Goal: Task Accomplishment & Management: Complete application form

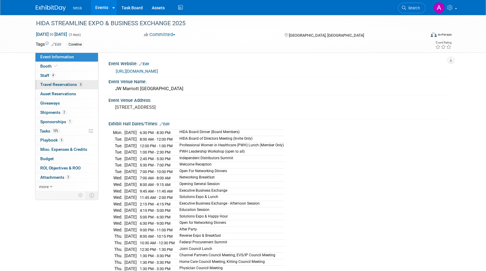
click at [69, 86] on span "Travel Reservations 5" at bounding box center [61, 84] width 43 height 5
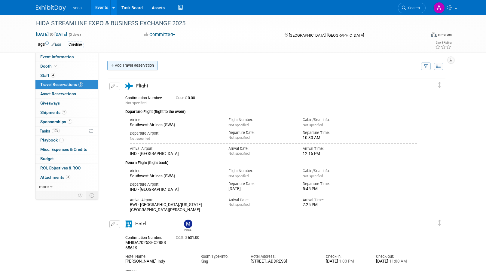
click at [134, 66] on link "Add Travel Reservation" at bounding box center [132, 66] width 50 height 10
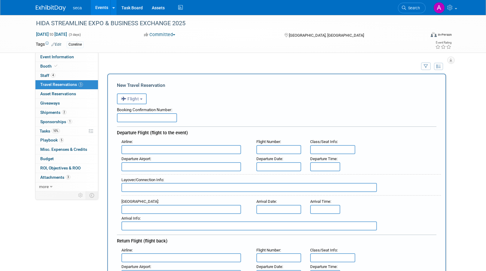
click at [148, 119] on input "text" at bounding box center [147, 117] width 60 height 9
type input "H644JB"
click at [172, 152] on input "text" at bounding box center [181, 149] width 120 height 9
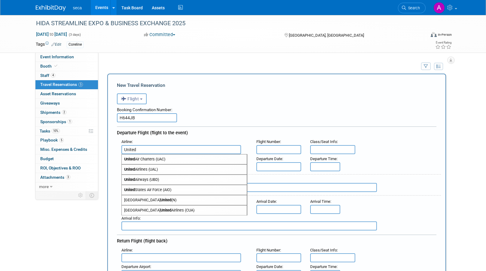
scroll to position [30, 0]
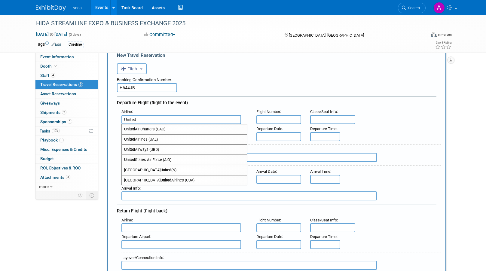
click at [150, 138] on span "United Airlines (UAL)" at bounding box center [184, 140] width 125 height 10
type input "United Airlines (UAL)"
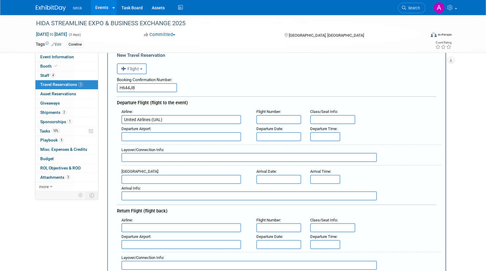
click at [265, 121] on input "text" at bounding box center [278, 119] width 45 height 9
type input "UA2487"
click at [330, 118] on input "text" at bounding box center [332, 119] width 45 height 9
type input "United Economy"
click at [228, 136] on input "text" at bounding box center [181, 136] width 120 height 9
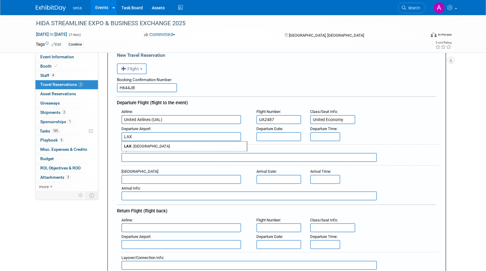
click at [203, 147] on span "LAX - [GEOGRAPHIC_DATA]" at bounding box center [184, 146] width 125 height 10
type input "LAX - [GEOGRAPHIC_DATA]"
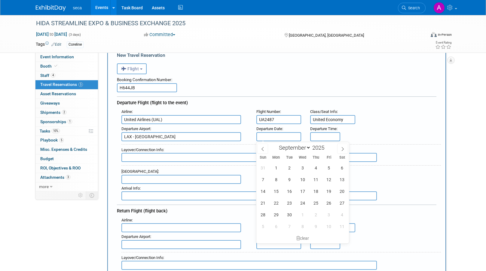
click at [283, 133] on input "text" at bounding box center [278, 136] width 45 height 9
click at [276, 189] on span "15" at bounding box center [276, 191] width 12 height 12
type input "[DATE]"
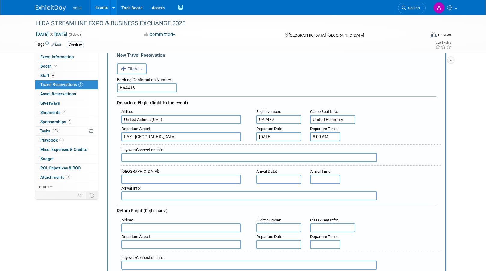
click at [314, 138] on input "8:00 AM" at bounding box center [325, 136] width 30 height 9
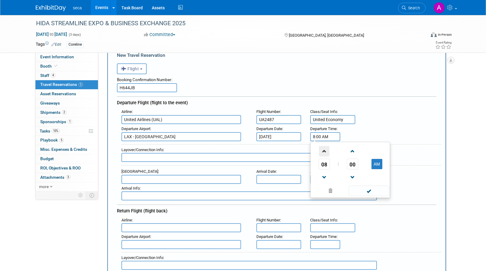
click at [324, 153] on span at bounding box center [324, 151] width 11 height 11
click at [323, 177] on span at bounding box center [324, 177] width 11 height 11
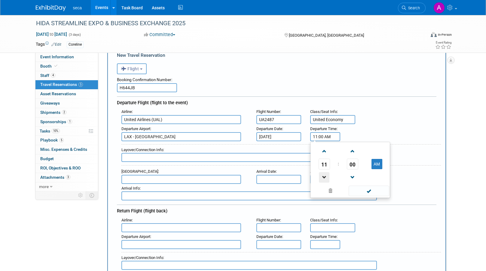
click at [323, 177] on span at bounding box center [324, 177] width 11 height 11
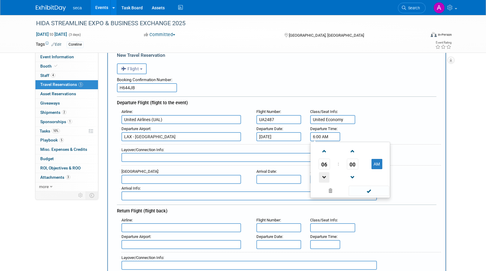
click at [323, 177] on span at bounding box center [324, 177] width 11 height 11
click at [323, 176] on span at bounding box center [324, 177] width 11 height 11
click at [356, 153] on span at bounding box center [352, 151] width 11 height 11
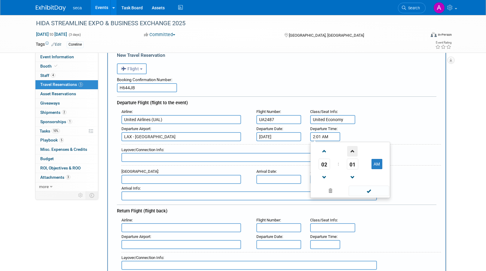
click at [356, 153] on span at bounding box center [352, 151] width 11 height 11
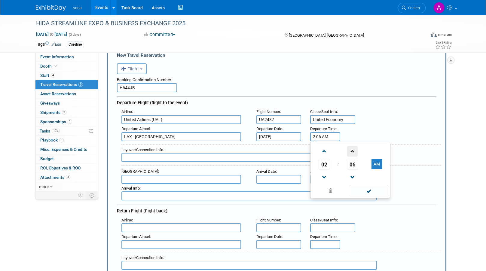
click at [356, 153] on span at bounding box center [352, 151] width 11 height 11
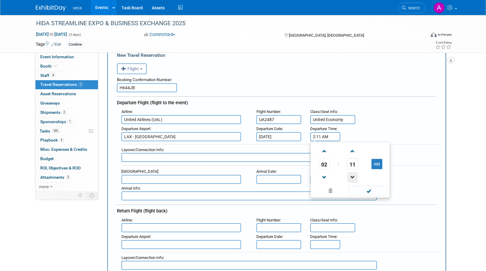
click at [351, 178] on span at bounding box center [352, 177] width 11 height 11
click at [368, 165] on button "AM" at bounding box center [376, 164] width 11 height 10
type input "2:10 PM"
click at [368, 190] on span at bounding box center [368, 191] width 41 height 11
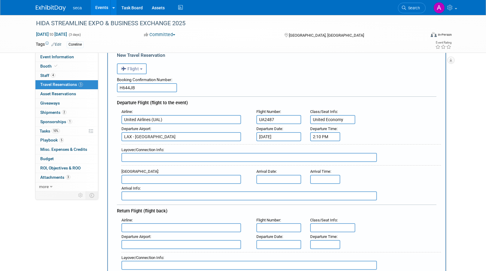
click at [201, 156] on input "text" at bounding box center [248, 157] width 255 height 9
type input "c"
click at [186, 156] on input "[GEOGRAPHIC_DATA] (UA3526) 9:12 P" at bounding box center [248, 157] width 255 height 9
type input "[GEOGRAPHIC_DATA] (UA3526) 9:12 PM"
click at [227, 179] on input "text" at bounding box center [181, 179] width 120 height 9
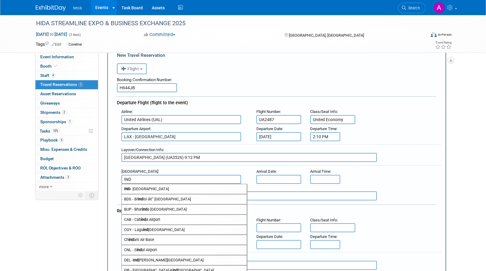
click at [146, 191] on span "IND - [GEOGRAPHIC_DATA]" at bounding box center [184, 189] width 125 height 10
type input "IND - [GEOGRAPHIC_DATA]"
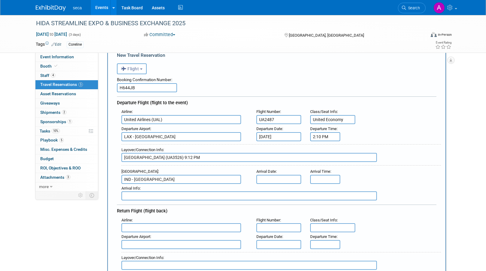
click at [259, 179] on input "text" at bounding box center [278, 179] width 45 height 9
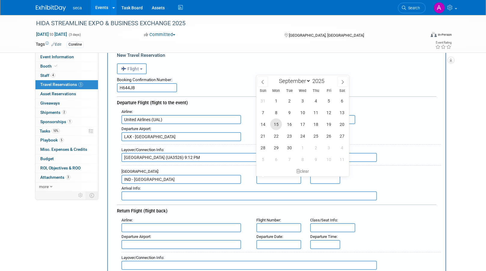
click at [277, 124] on span "15" at bounding box center [276, 124] width 12 height 12
type input "[DATE]"
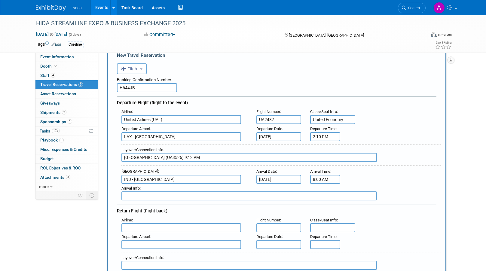
click at [319, 179] on input "8:00 AM" at bounding box center [325, 179] width 30 height 9
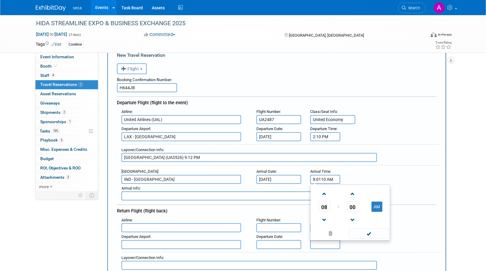
drag, startPoint x: 337, startPoint y: 181, endPoint x: 303, endPoint y: 184, distance: 34.7
click at [303, 184] on div "Airline : United Airlines (UAL) Flight Number : UA2487 Class/Seat Info : United…" at bounding box center [276, 153] width 319 height 93
type input "11:31 PM"
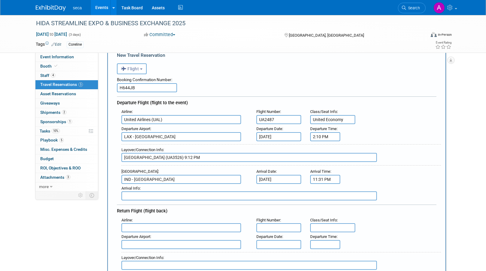
click at [193, 197] on input "text" at bounding box center [248, 195] width 255 height 9
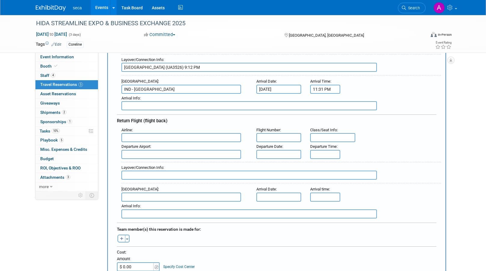
click at [144, 142] on div "Departure Airport :" at bounding box center [184, 150] width 135 height 17
click at [146, 139] on input "text" at bounding box center [181, 137] width 120 height 9
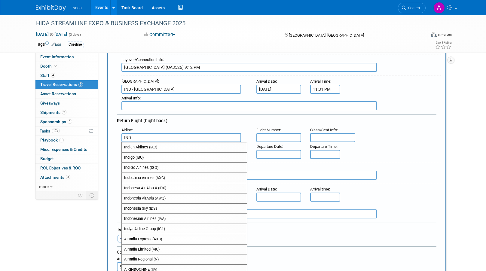
scroll to position [90, 0]
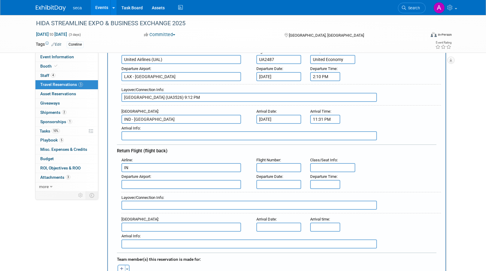
type input "I"
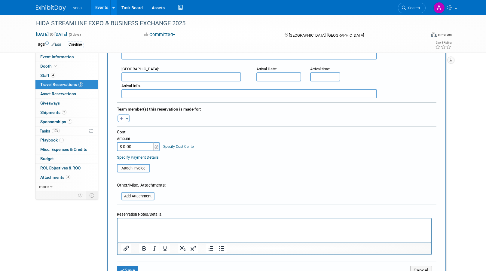
scroll to position [270, 0]
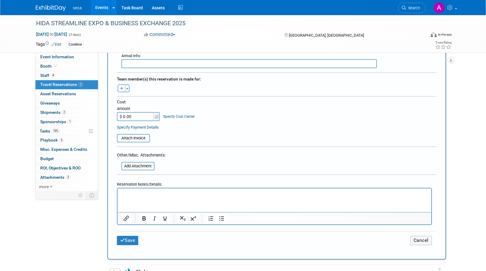
click at [155, 197] on html at bounding box center [274, 192] width 314 height 9
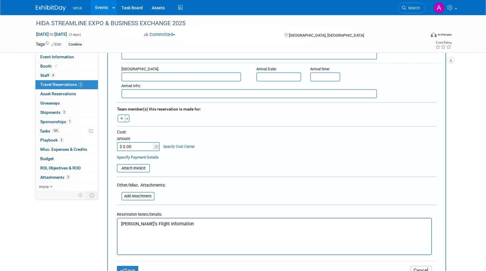
scroll to position [150, 0]
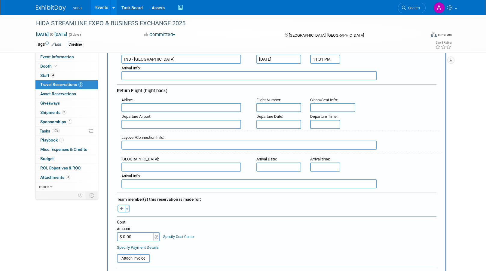
click at [186, 103] on input "text" at bounding box center [181, 107] width 120 height 9
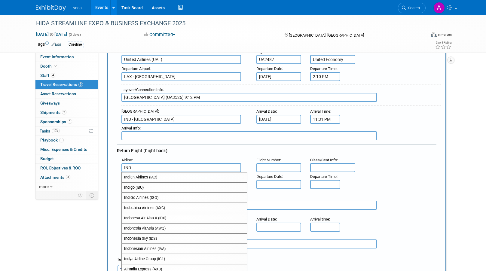
scroll to position [60, 0]
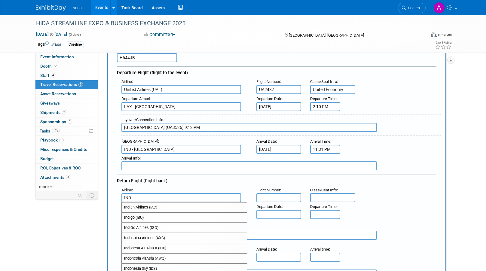
drag, startPoint x: 159, startPoint y: 194, endPoint x: 156, endPoint y: 194, distance: 3.1
click at [157, 194] on input "IND" at bounding box center [181, 197] width 120 height 9
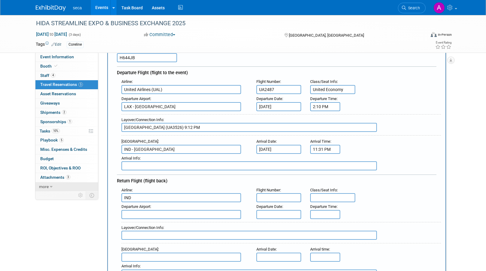
drag, startPoint x: 147, startPoint y: 197, endPoint x: 68, endPoint y: 189, distance: 79.7
type input "IND"
click at [131, 213] on input "text" at bounding box center [181, 214] width 120 height 9
click at [269, 199] on input "text" at bounding box center [278, 197] width 45 height 9
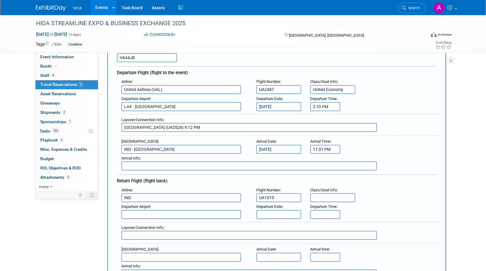
type input "UA1019"
click at [320, 202] on div "Departure Time :" at bounding box center [324, 210] width 38 height 17
click at [321, 200] on input "text" at bounding box center [332, 197] width 45 height 9
type input "Economy"
click at [143, 212] on input "text" at bounding box center [181, 214] width 120 height 9
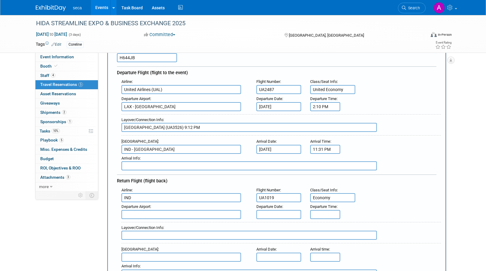
drag, startPoint x: 139, startPoint y: 199, endPoint x: 124, endPoint y: 198, distance: 15.3
click at [124, 201] on input "IND" at bounding box center [181, 197] width 120 height 9
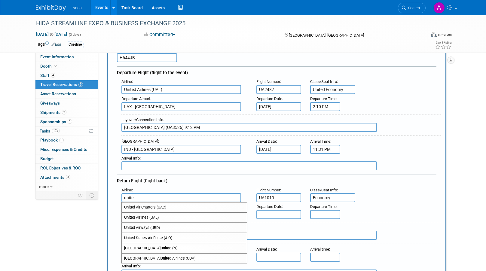
click at [141, 215] on span "Unite d Airlines (UAL)" at bounding box center [184, 218] width 125 height 10
type input "United Airlines (UAL)"
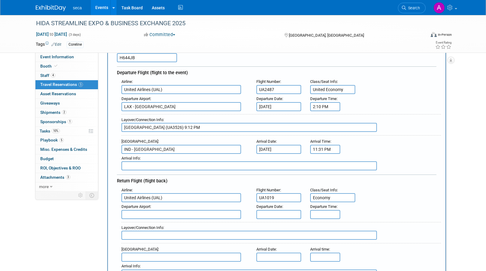
click at [140, 211] on input "text" at bounding box center [181, 214] width 120 height 9
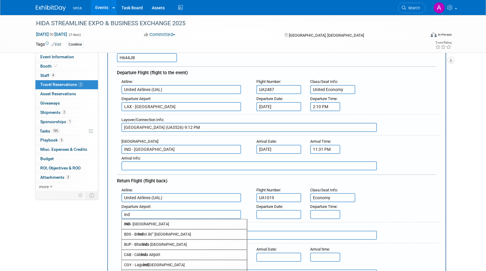
click at [138, 221] on span "IND - [GEOGRAPHIC_DATA]" at bounding box center [184, 224] width 125 height 10
type input "IND - [GEOGRAPHIC_DATA]"
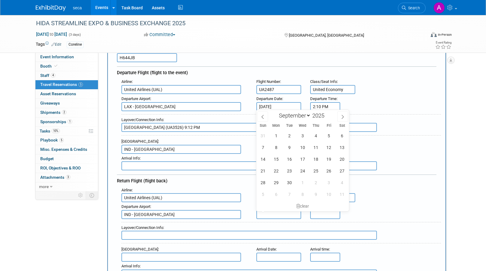
click at [264, 216] on input "text" at bounding box center [278, 214] width 45 height 9
click at [313, 160] on span "18" at bounding box center [316, 159] width 12 height 12
type input "[DATE]"
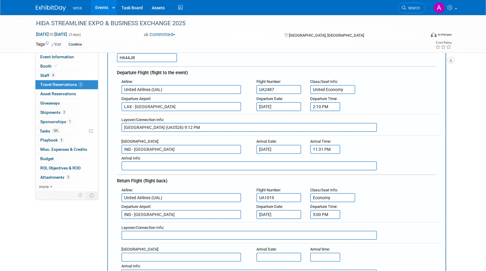
click at [333, 214] on input "5:00 PM" at bounding box center [325, 214] width 30 height 9
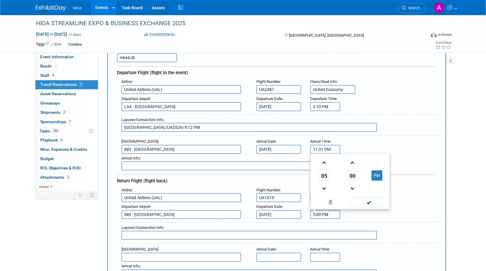
drag, startPoint x: 330, startPoint y: 216, endPoint x: 308, endPoint y: 214, distance: 22.0
click at [308, 214] on div "Departure Time : 5:00 PM 05 : 00 PM 12 01 02 03 04 05 06 07 08 09 10 11 00 05 1…" at bounding box center [324, 210] width 38 height 17
type input "2:20 PM"
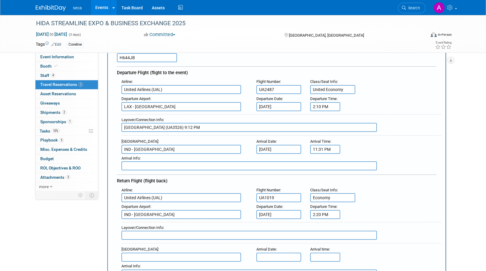
click at [135, 234] on input "text" at bounding box center [248, 235] width 255 height 9
type input "[GEOGRAPHIC_DATA] (UA576) 3:35 PM"
click at [130, 257] on input "text" at bounding box center [181, 257] width 120 height 9
click at [149, 267] on span "LAX - [GEOGRAPHIC_DATA]" at bounding box center [184, 267] width 125 height 10
type input "LAX - [GEOGRAPHIC_DATA]"
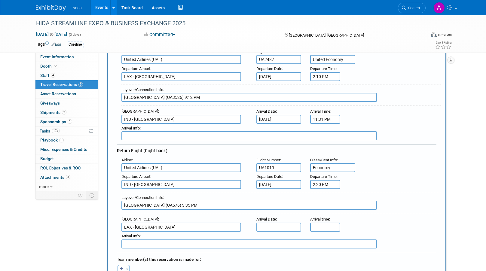
scroll to position [120, 0]
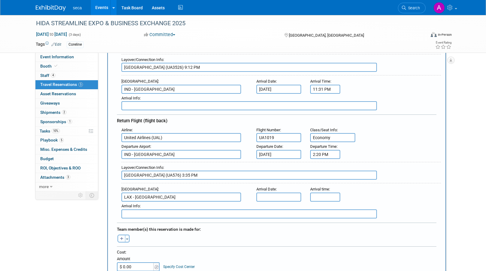
click at [275, 196] on input "text" at bounding box center [278, 197] width 45 height 9
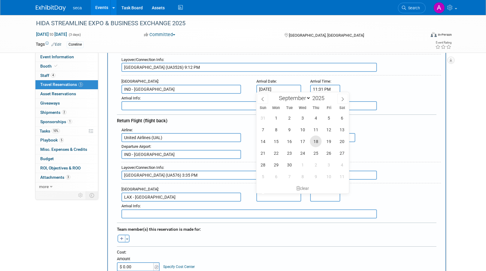
click at [316, 143] on span "18" at bounding box center [316, 141] width 12 height 12
type input "[DATE]"
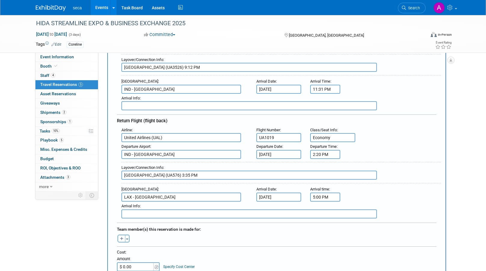
click at [320, 198] on input "5:00 PM" at bounding box center [325, 197] width 30 height 9
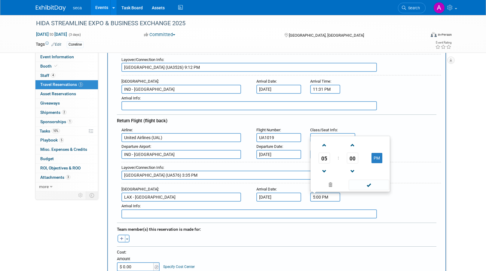
drag, startPoint x: 338, startPoint y: 199, endPoint x: 291, endPoint y: 199, distance: 46.3
click at [291, 199] on div "Arrival Airport : [GEOGRAPHIC_DATA] Arrival Date : [DATE] Arrival time : 5:00 P…" at bounding box center [279, 193] width 324 height 17
type input "6:03 PM"
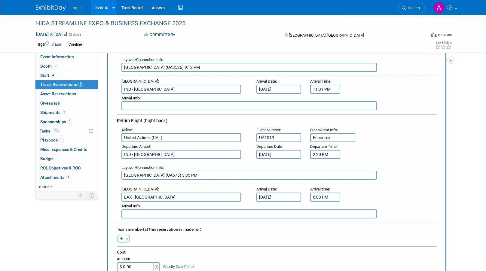
scroll to position [180, 0]
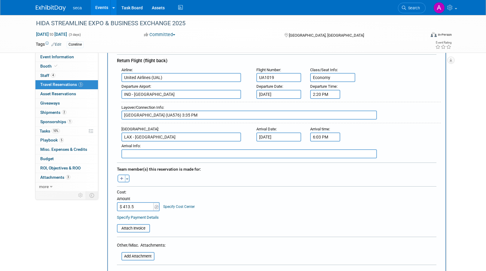
type input "$ 413.57"
click at [285, 231] on table "Attach Invoice" at bounding box center [276, 226] width 319 height 14
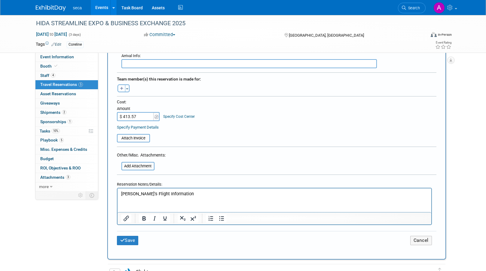
scroll to position [300, 0]
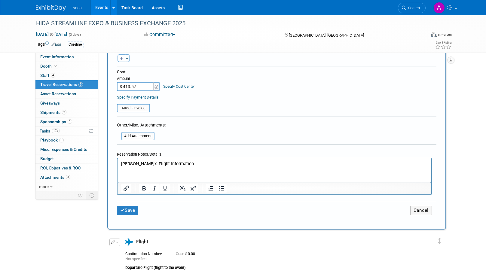
click at [133, 215] on div "Save Cancel" at bounding box center [276, 210] width 319 height 19
click at [135, 208] on button "Save" at bounding box center [128, 210] width 22 height 9
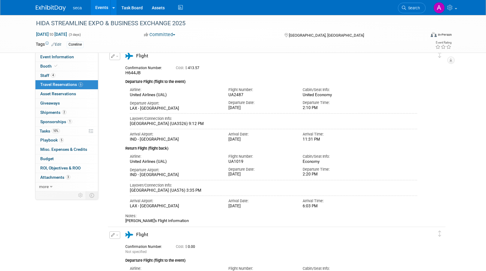
scroll to position [0, 0]
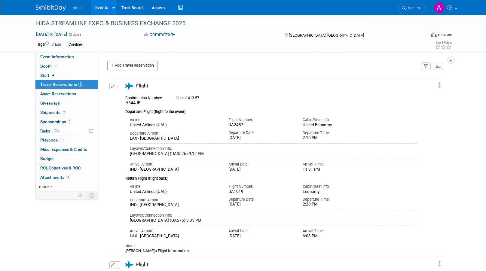
click at [114, 87] on icon "button" at bounding box center [113, 86] width 4 height 4
click at [123, 96] on button "Edit Reservation" at bounding box center [135, 96] width 51 height 9
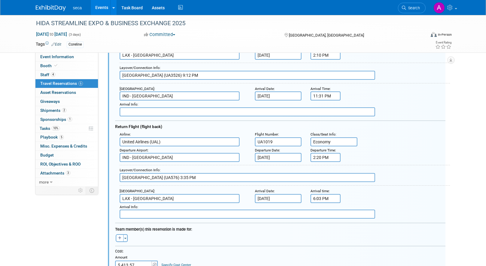
scroll to position [131, 0]
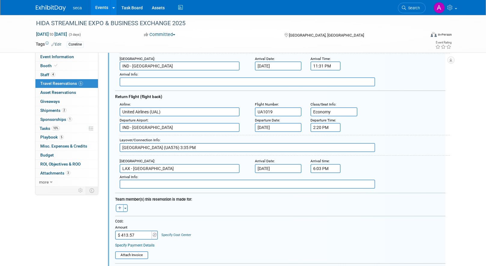
click at [122, 209] on button "button" at bounding box center [120, 209] width 8 height 8
select select
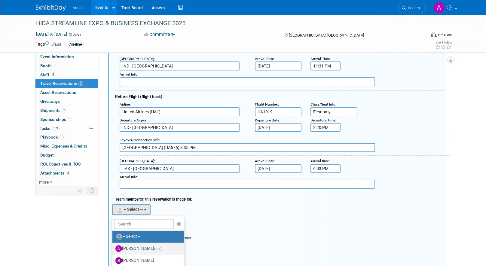
click at [135, 250] on label "[PERSON_NAME] (me)" at bounding box center [146, 249] width 63 height 10
click at [113, 250] on input "[PERSON_NAME] (me)" at bounding box center [111, 248] width 4 height 4
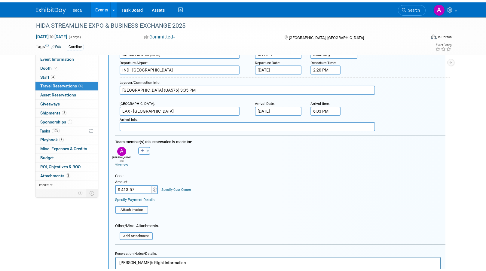
scroll to position [251, 0]
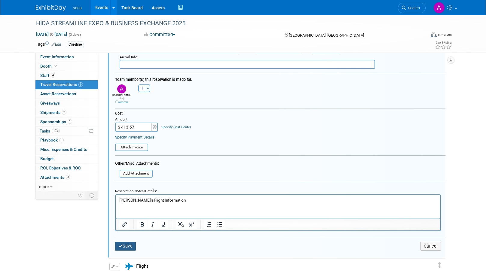
click at [121, 244] on icon "submit" at bounding box center [120, 246] width 5 height 4
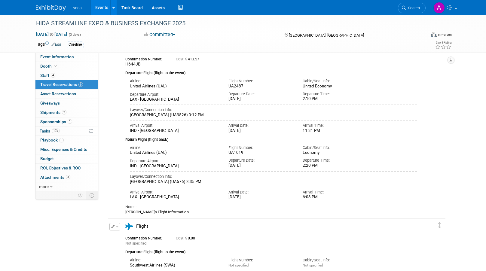
scroll to position [0, 0]
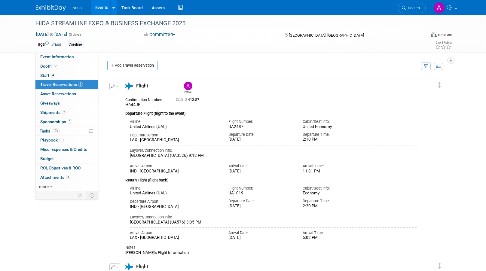
click at [115, 89] on button "button" at bounding box center [114, 87] width 11 height 8
click at [120, 100] on button "Edit Reservation" at bounding box center [135, 96] width 51 height 9
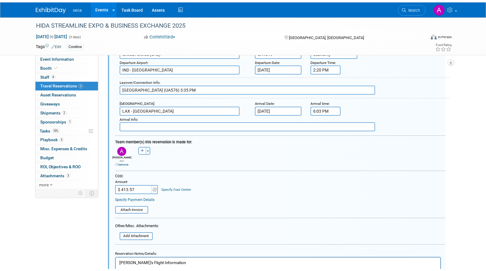
scroll to position [221, 0]
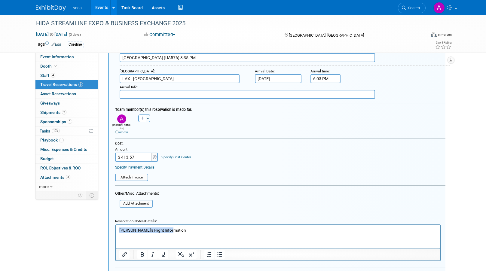
drag, startPoint x: 176, startPoint y: 229, endPoint x: 228, endPoint y: 451, distance: 227.7
click at [115, 229] on html "[PERSON_NAME]'s Flight Information" at bounding box center [277, 229] width 324 height 8
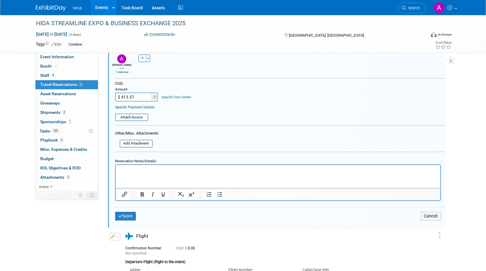
click at [134, 219] on div "Save Cancel" at bounding box center [280, 216] width 330 height 18
click at [132, 214] on button "Save" at bounding box center [125, 216] width 21 height 9
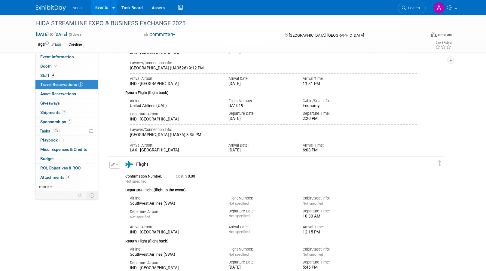
scroll to position [0, 0]
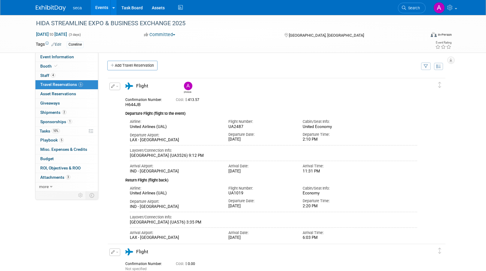
click at [118, 87] on span "button" at bounding box center [117, 86] width 2 height 1
click at [128, 99] on button "Edit Reservation" at bounding box center [135, 96] width 51 height 9
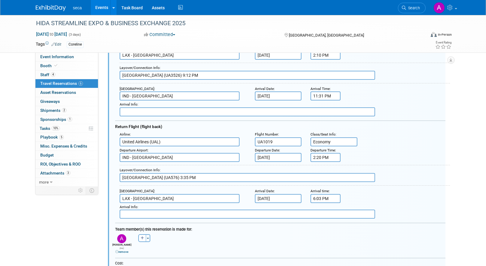
scroll to position [161, 0]
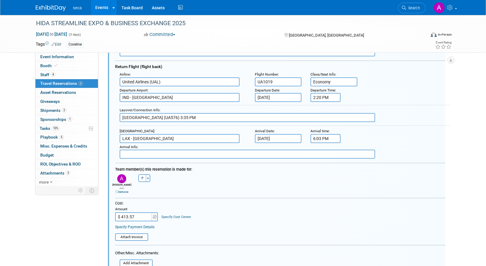
drag, startPoint x: 145, startPoint y: 217, endPoint x: 120, endPoint y: 214, distance: 25.4
click at [120, 214] on input "$ 413.57" at bounding box center [134, 217] width 38 height 9
drag, startPoint x: 138, startPoint y: 214, endPoint x: 120, endPoint y: 214, distance: 17.7
click at [120, 214] on input "$ 413.57" at bounding box center [134, 217] width 38 height 9
type input "$ 545.57"
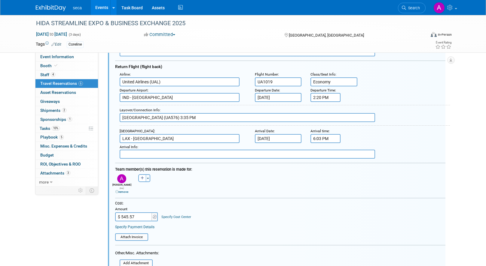
click at [209, 228] on table "Attach Invoice" at bounding box center [280, 234] width 330 height 13
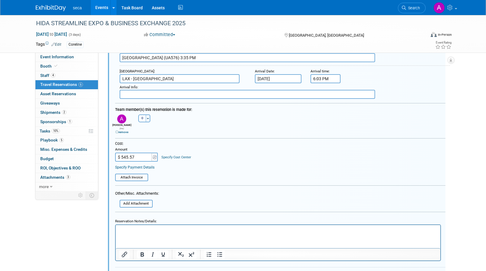
scroll to position [311, 0]
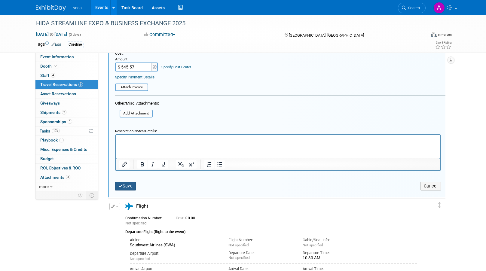
click at [128, 183] on button "Save" at bounding box center [125, 186] width 21 height 9
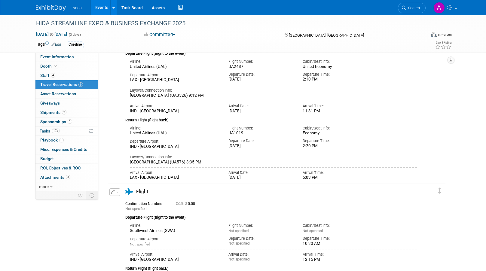
scroll to position [0, 0]
